Goal: Navigation & Orientation: Find specific page/section

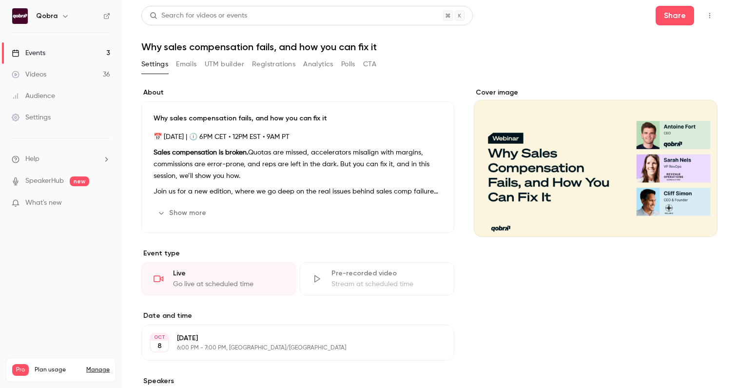
click at [59, 53] on link "Events 3" at bounding box center [61, 52] width 122 height 21
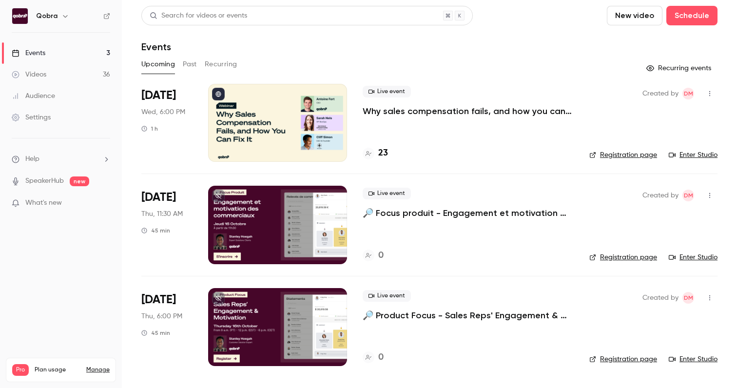
click at [379, 154] on h4 "23" at bounding box center [383, 153] width 10 height 13
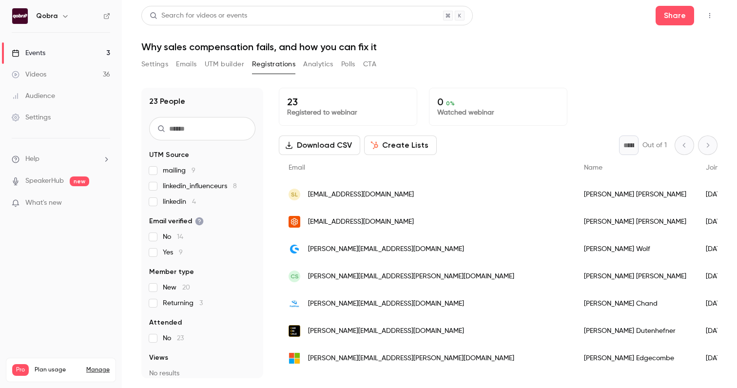
click at [59, 82] on link "Videos 36" at bounding box center [61, 74] width 122 height 21
